Goal: Information Seeking & Learning: Learn about a topic

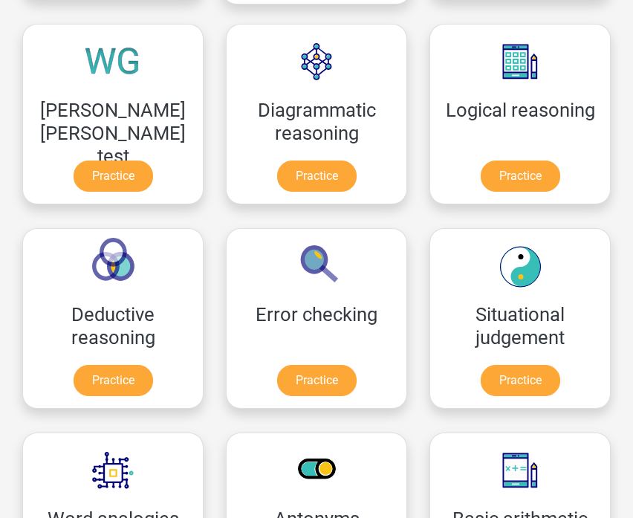
scroll to position [431, 0]
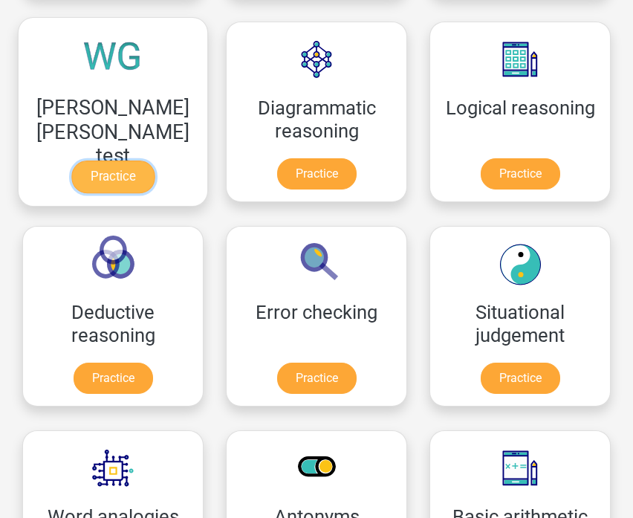
click at [114, 171] on link "Practice" at bounding box center [112, 176] width 83 height 33
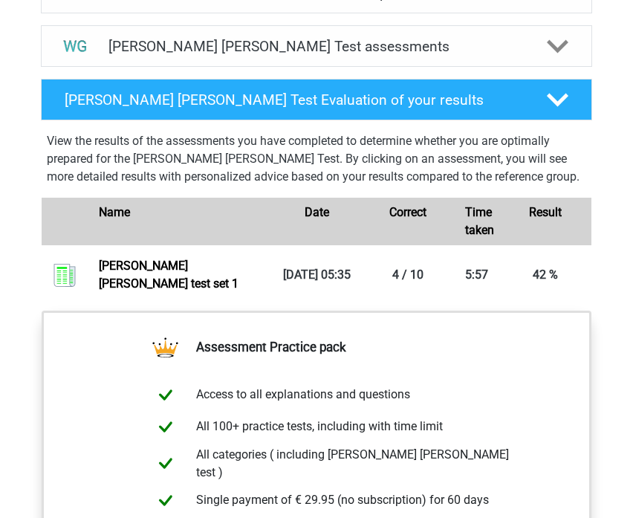
scroll to position [941, 0]
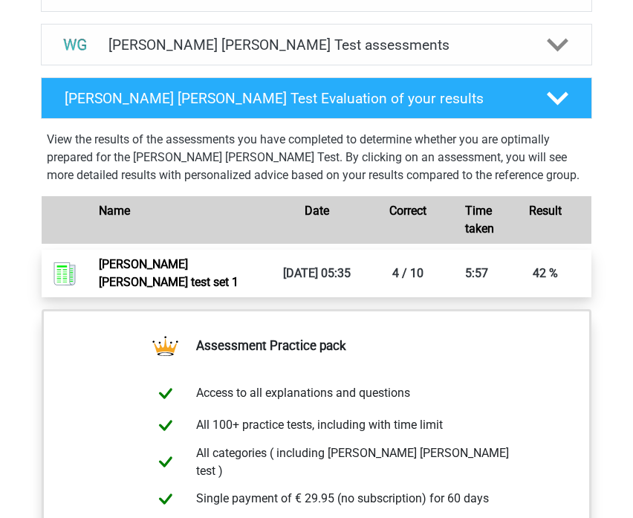
click at [238, 257] on link "Watson glaser test set 1" at bounding box center [169, 273] width 140 height 32
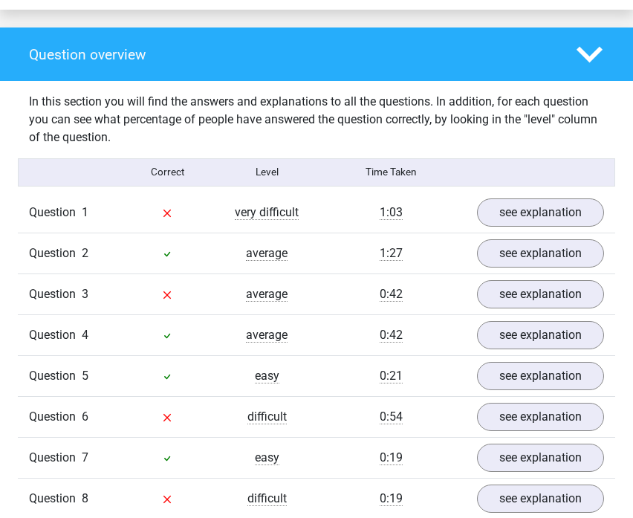
scroll to position [1131, 0]
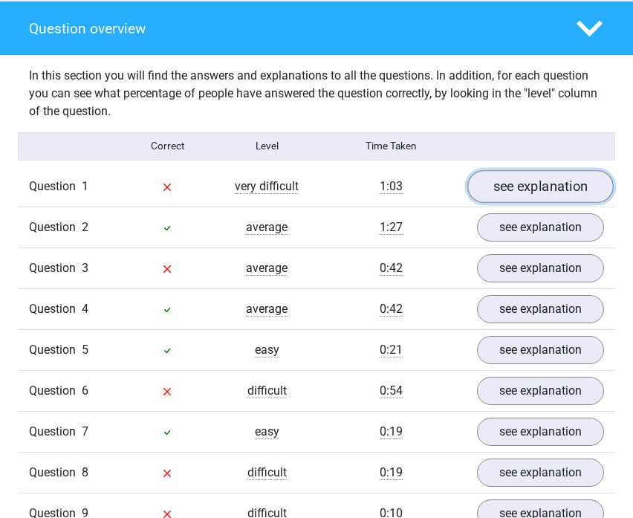
click at [518, 176] on link "see explanation" at bounding box center [540, 187] width 146 height 33
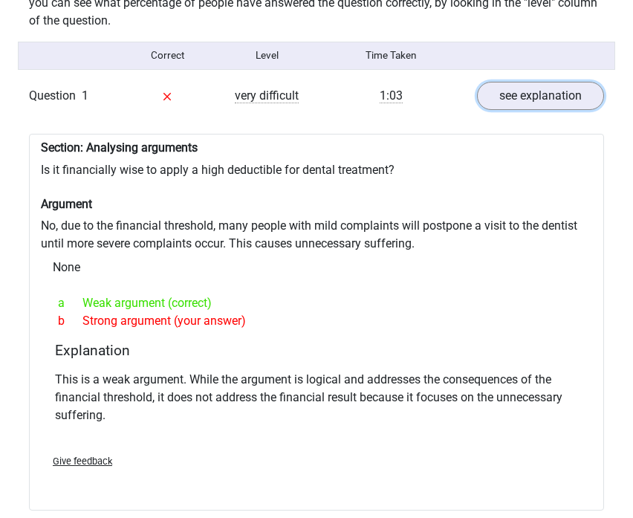
scroll to position [1220, 0]
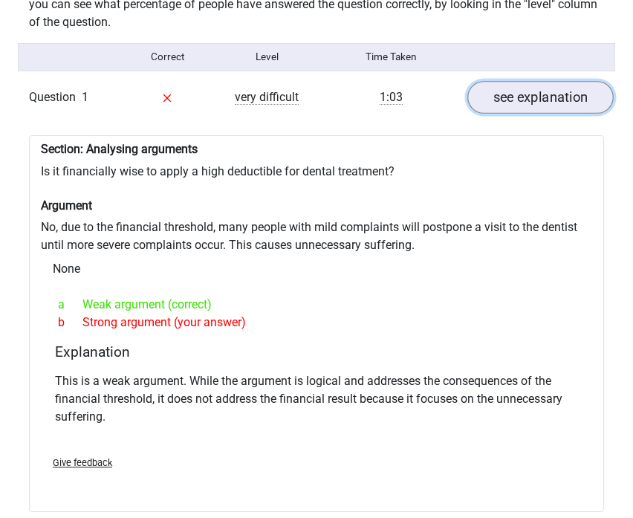
click at [513, 91] on link "see explanation" at bounding box center [540, 98] width 146 height 33
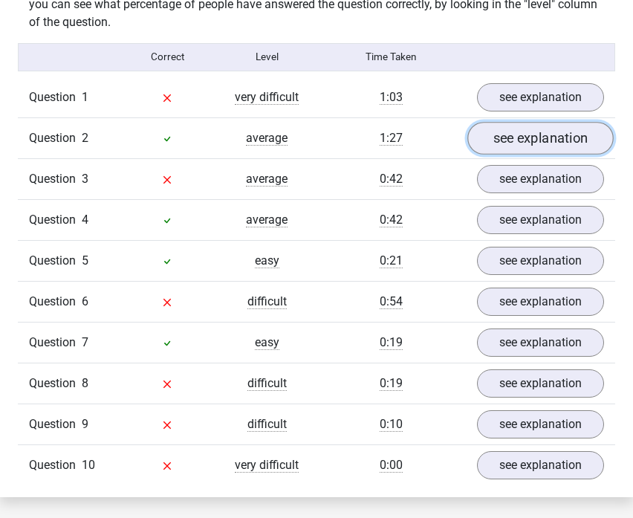
click at [524, 123] on link "see explanation" at bounding box center [540, 139] width 146 height 33
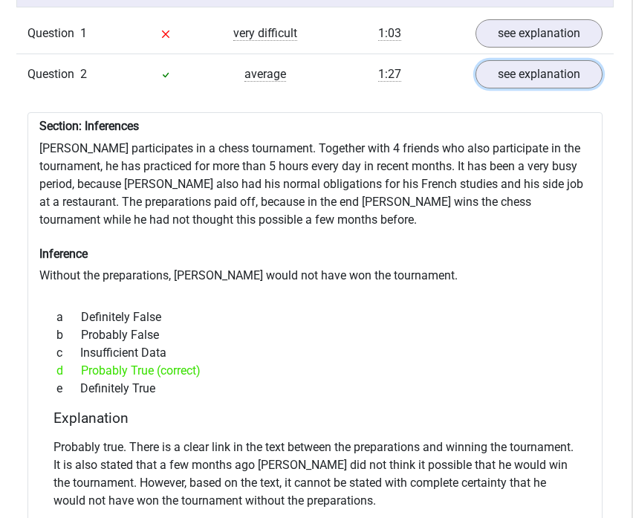
scroll to position [1275, 1]
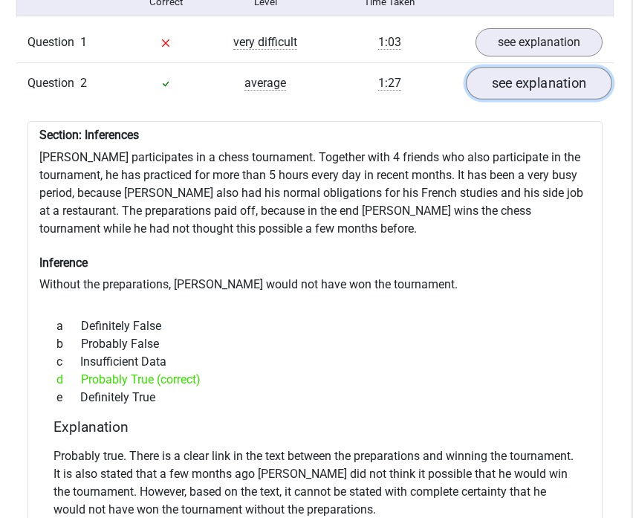
click at [534, 68] on link "see explanation" at bounding box center [539, 84] width 146 height 33
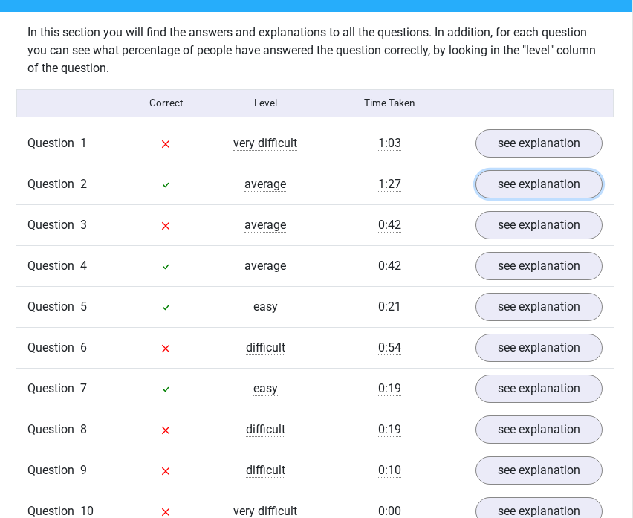
scroll to position [1212, 1]
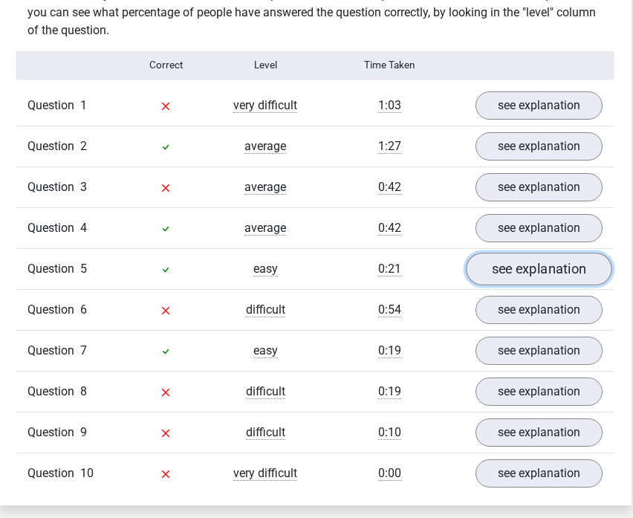
click at [517, 253] on link "see explanation" at bounding box center [539, 269] width 146 height 33
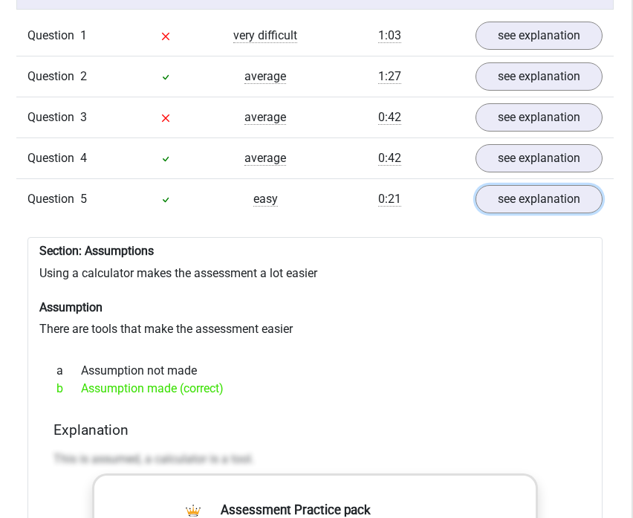
scroll to position [1285, 1]
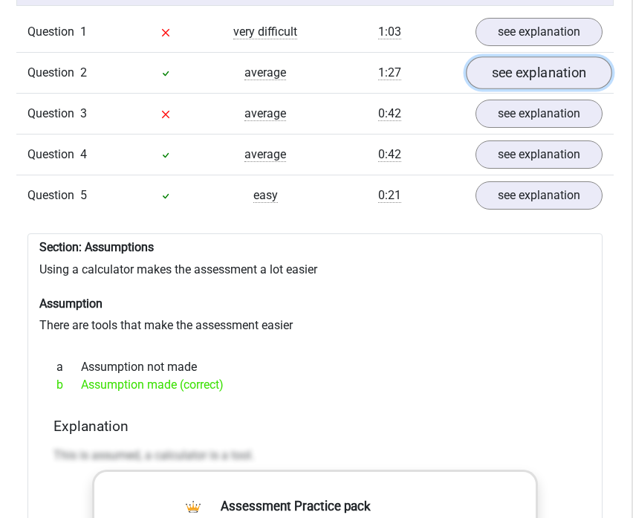
click at [505, 68] on link "see explanation" at bounding box center [539, 73] width 146 height 33
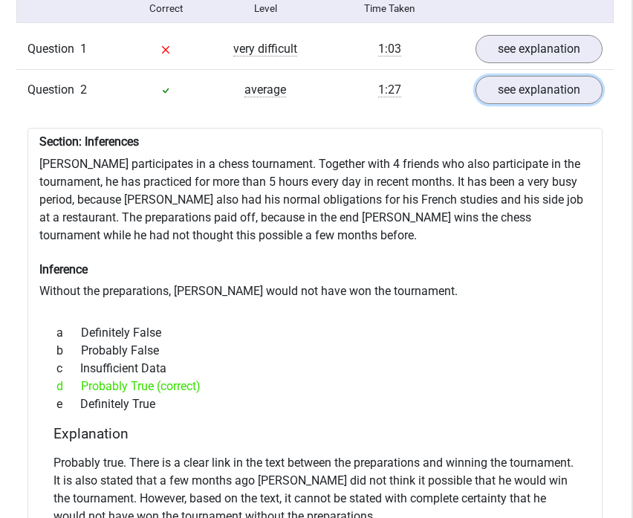
scroll to position [1236, 1]
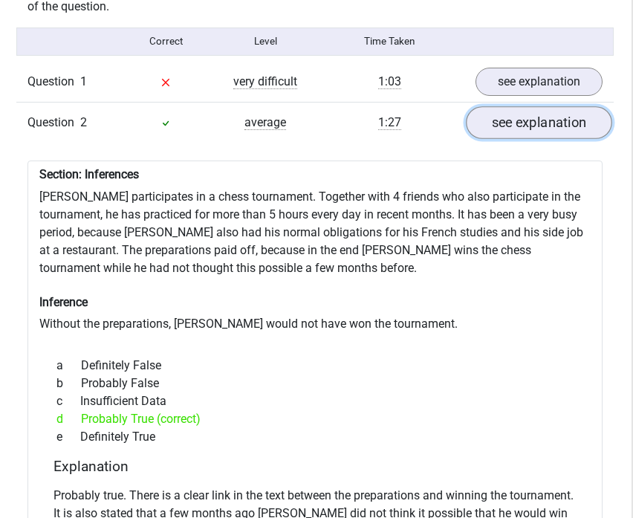
click at [551, 107] on link "see explanation" at bounding box center [539, 123] width 146 height 33
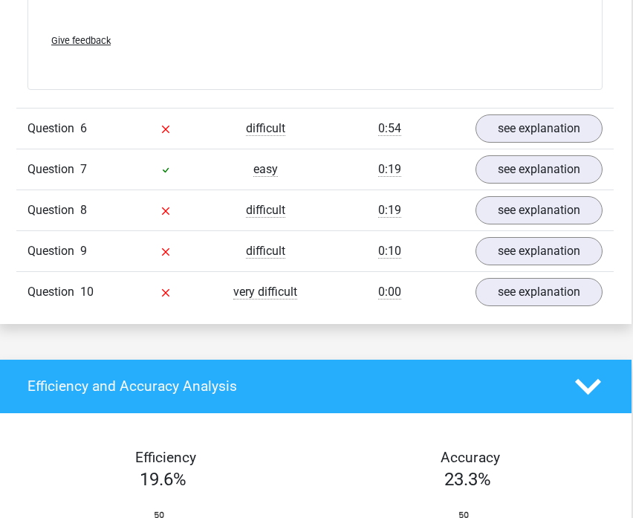
scroll to position [2147, 1]
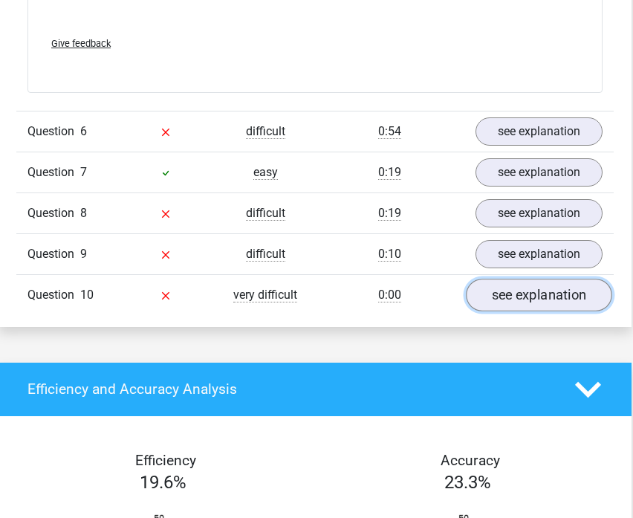
click at [490, 279] on link "see explanation" at bounding box center [539, 295] width 146 height 33
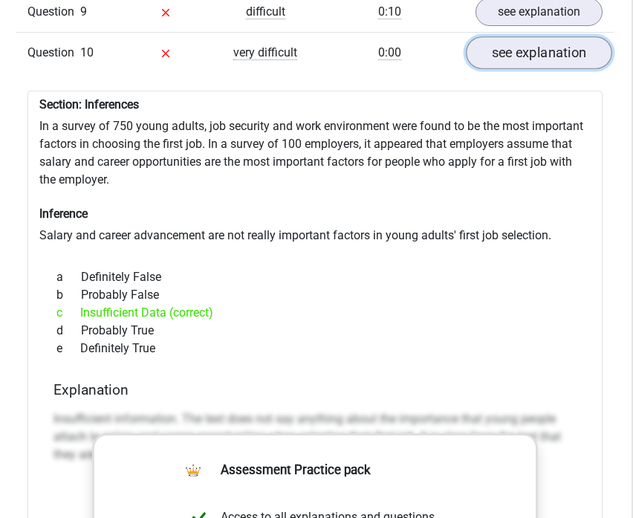
scroll to position [2388, 1]
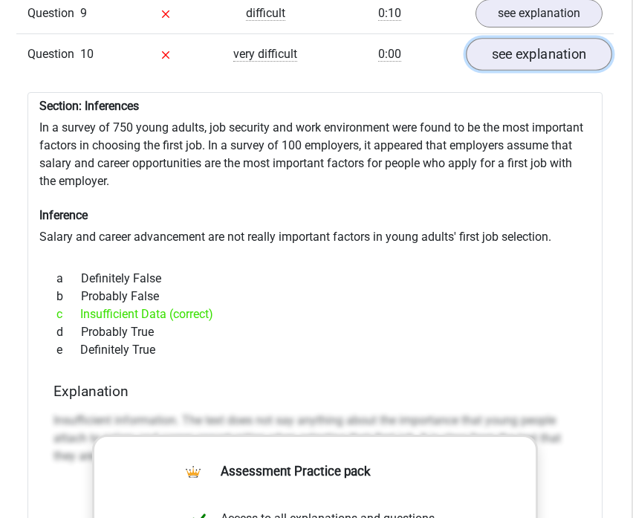
click at [523, 43] on link "see explanation" at bounding box center [539, 54] width 146 height 33
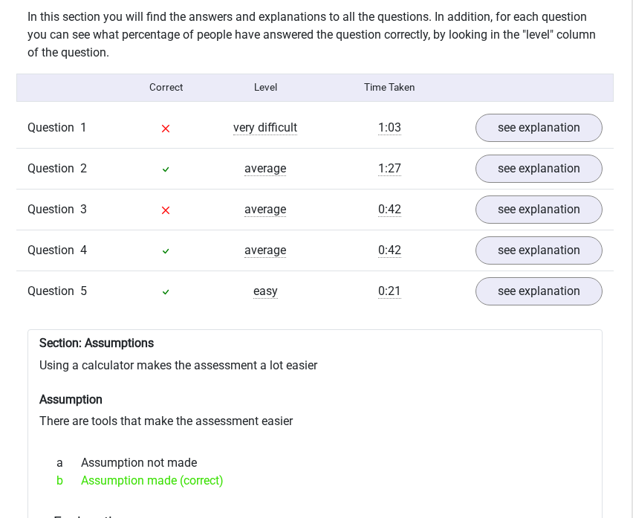
scroll to position [1189, 1]
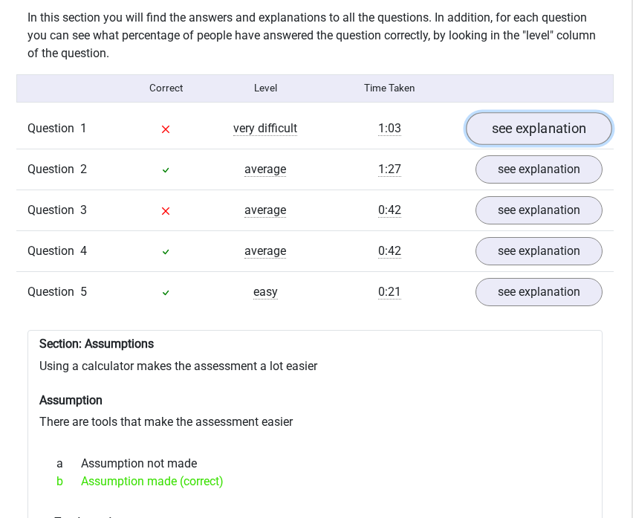
click at [533, 113] on link "see explanation" at bounding box center [539, 129] width 146 height 33
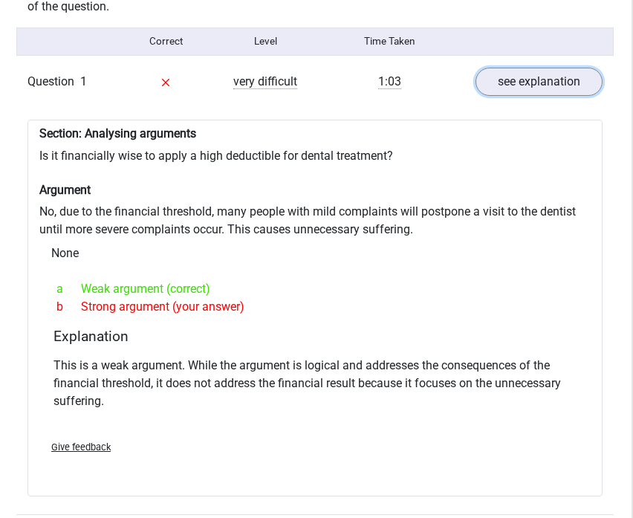
scroll to position [1243, 1]
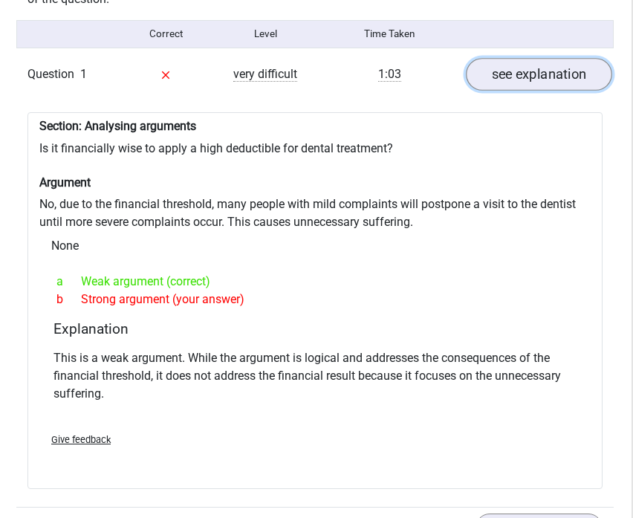
click at [509, 60] on link "see explanation" at bounding box center [539, 75] width 146 height 33
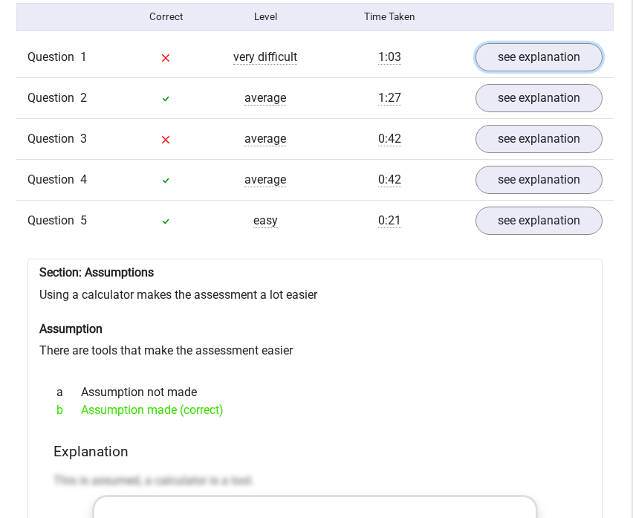
scroll to position [1267, 1]
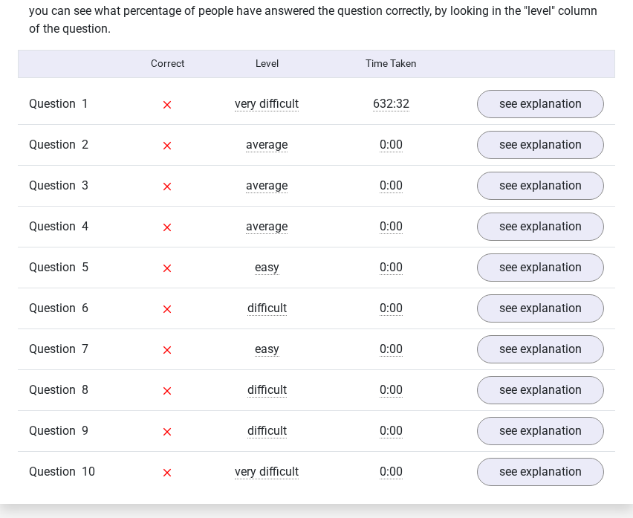
scroll to position [1212, 0]
